Goal: Task Accomplishment & Management: Manage account settings

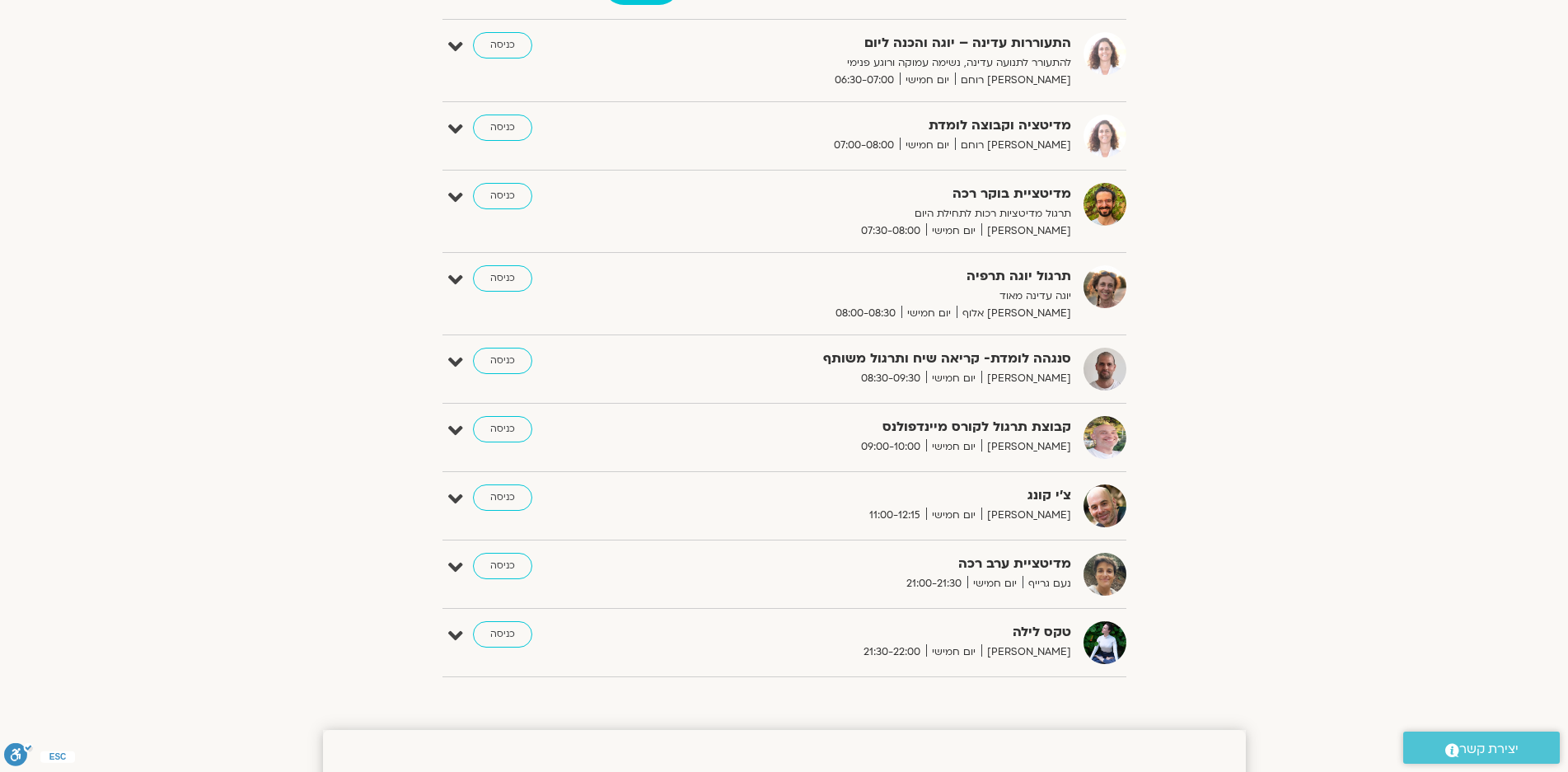
scroll to position [330, 0]
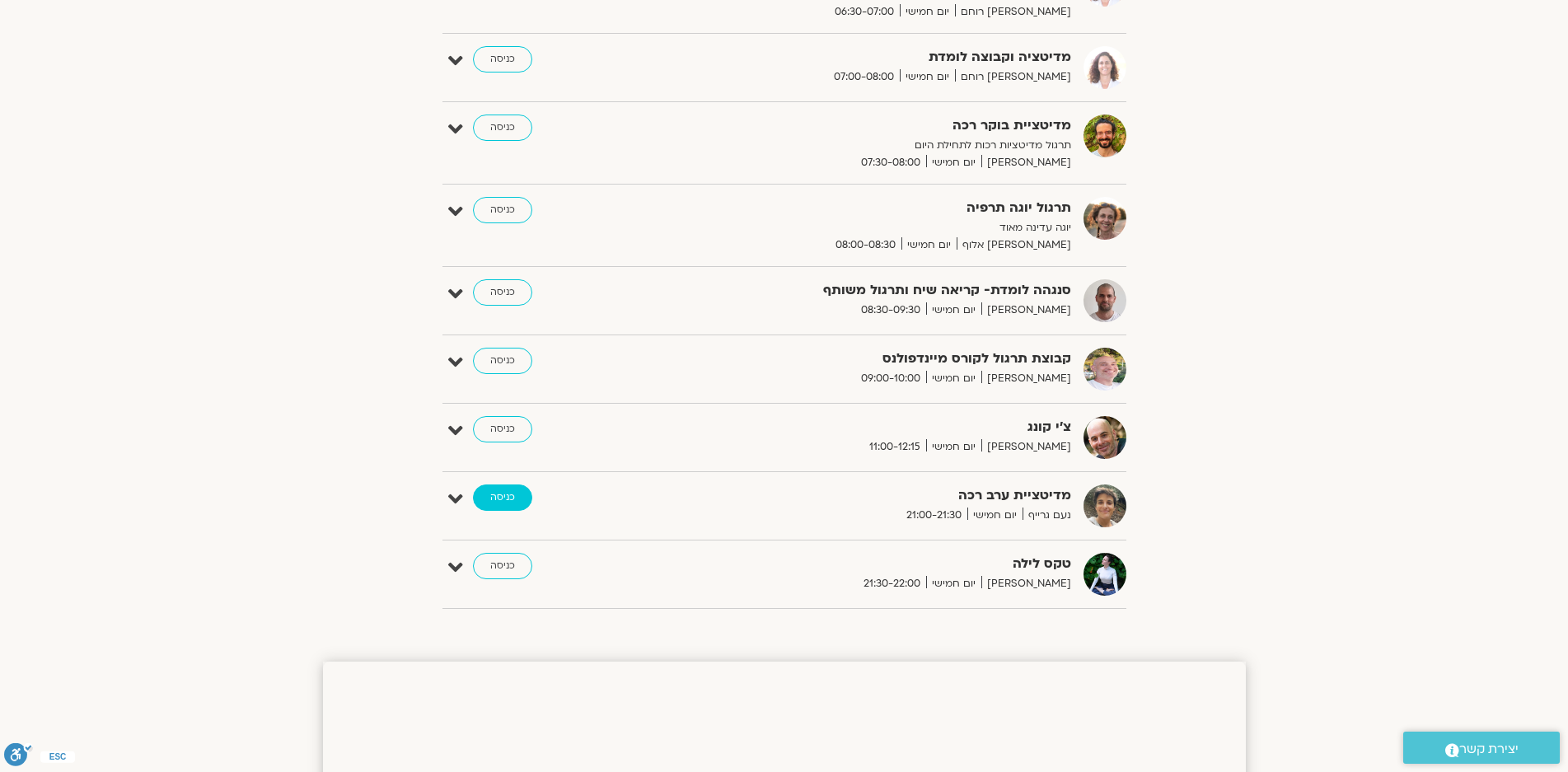
click at [500, 494] on link "כניסה" at bounding box center [503, 498] width 59 height 26
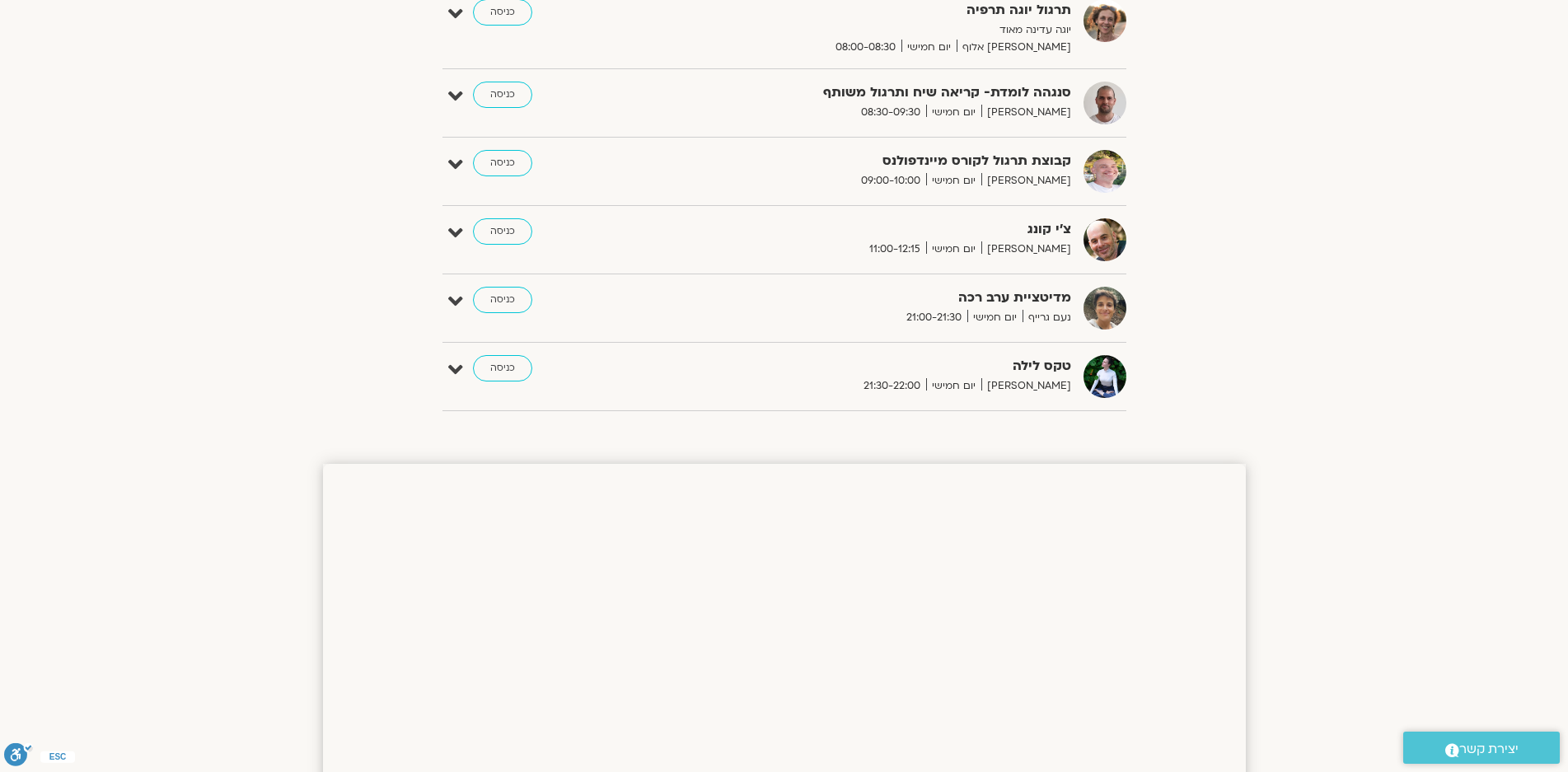
scroll to position [340, 0]
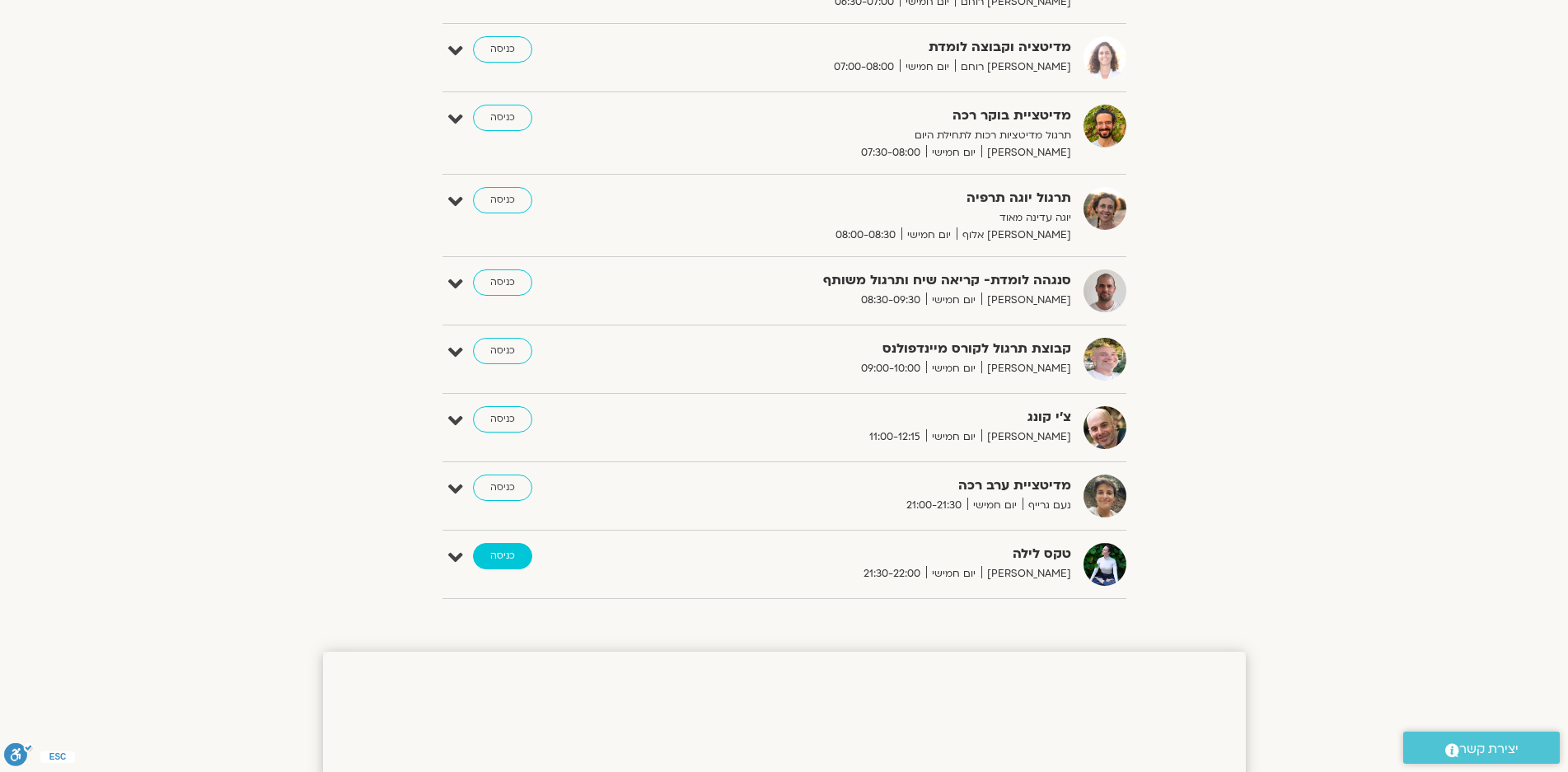
click at [504, 554] on link "כניסה" at bounding box center [503, 556] width 59 height 26
